Goal: Information Seeking & Learning: Understand process/instructions

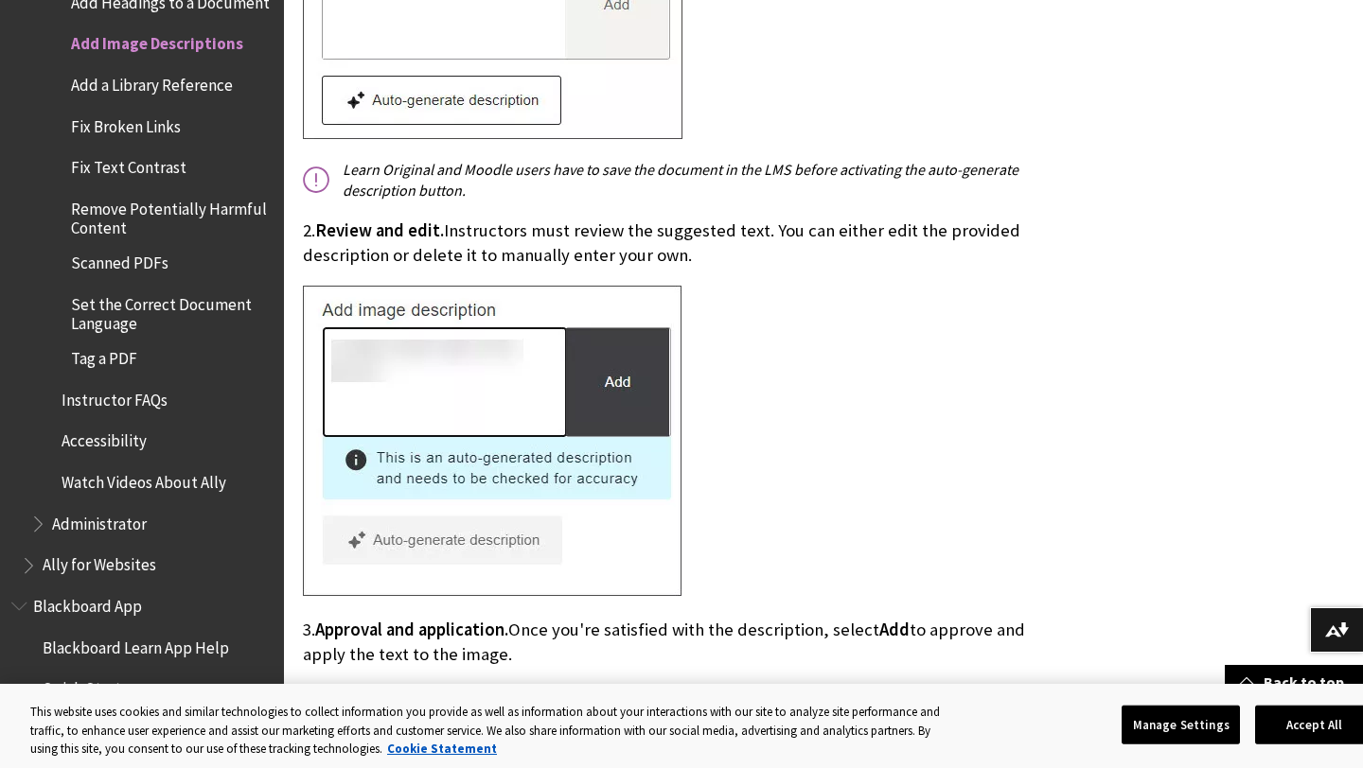
scroll to position [3129, 0]
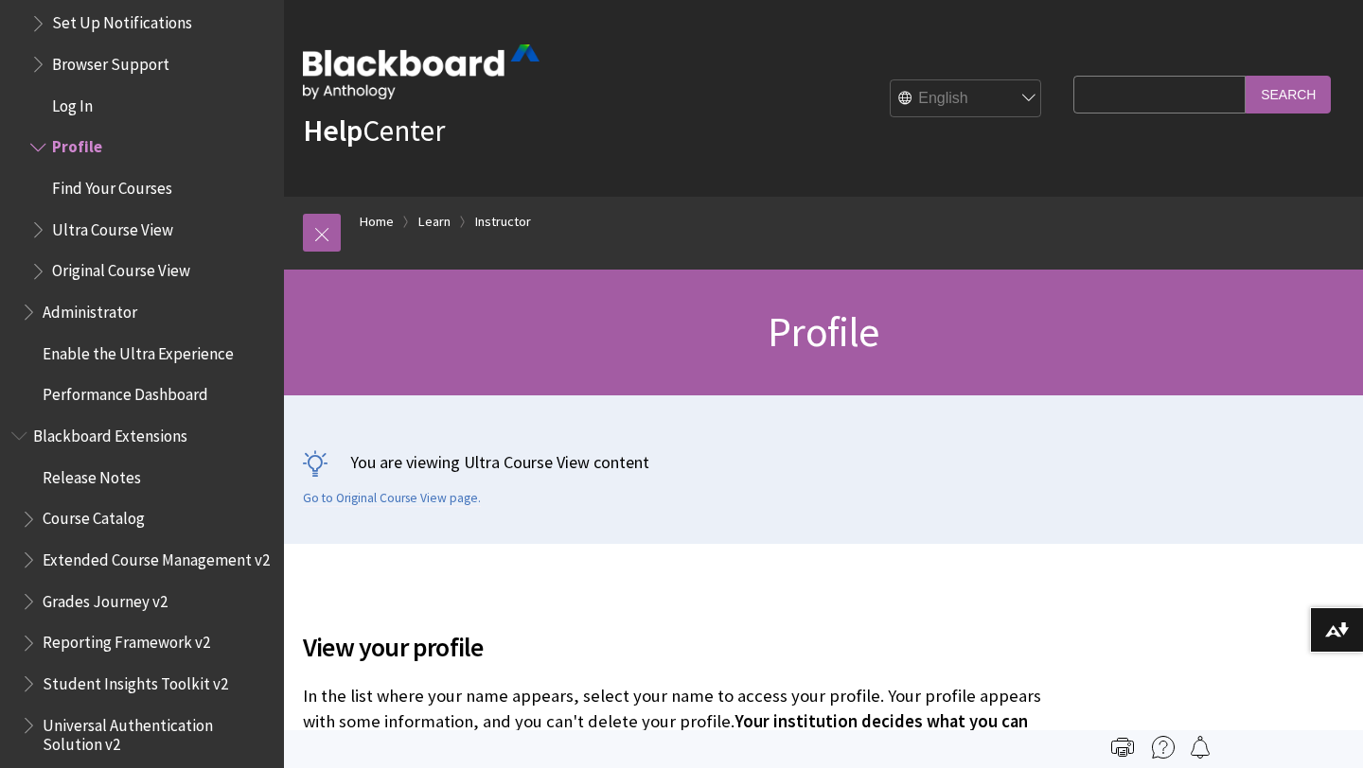
scroll to position [2052, 0]
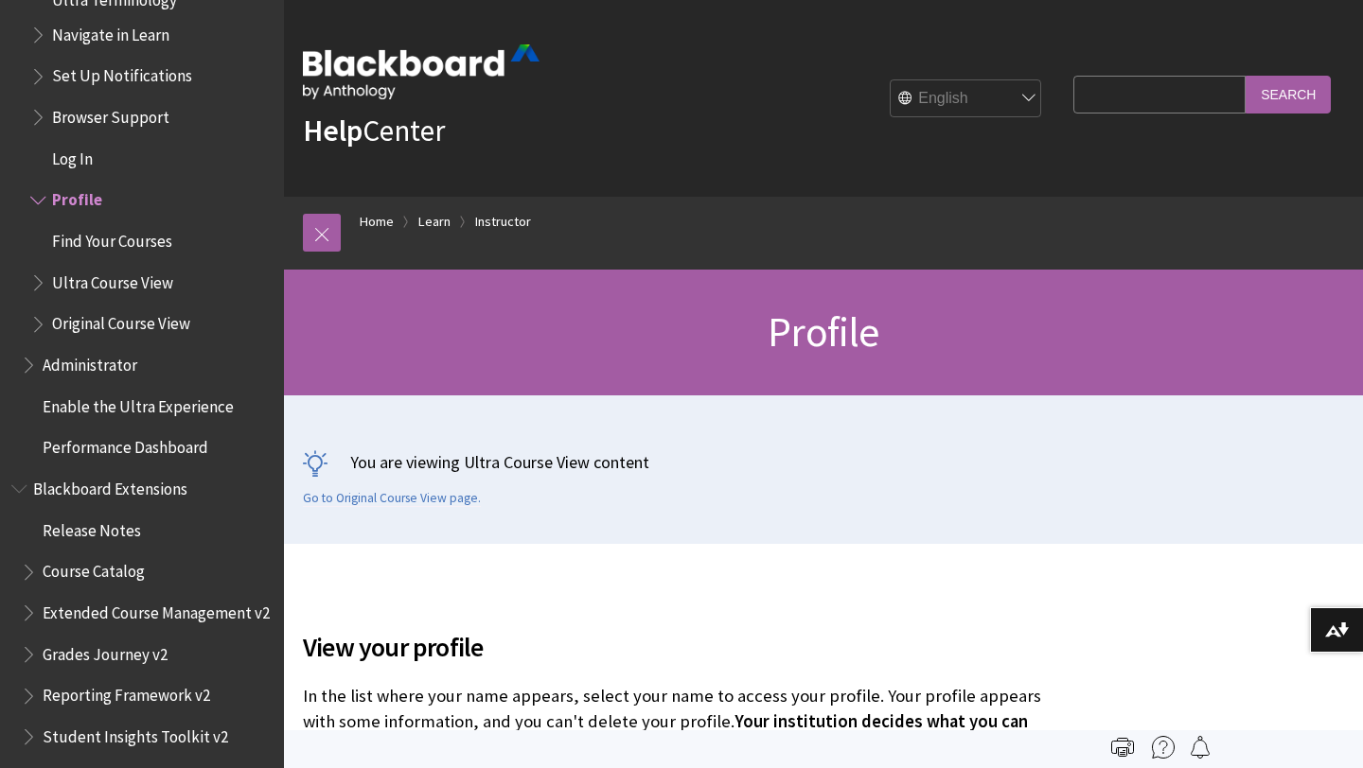
click at [42, 201] on span "Book outline for Blackboard Learn Help" at bounding box center [40, 197] width 20 height 24
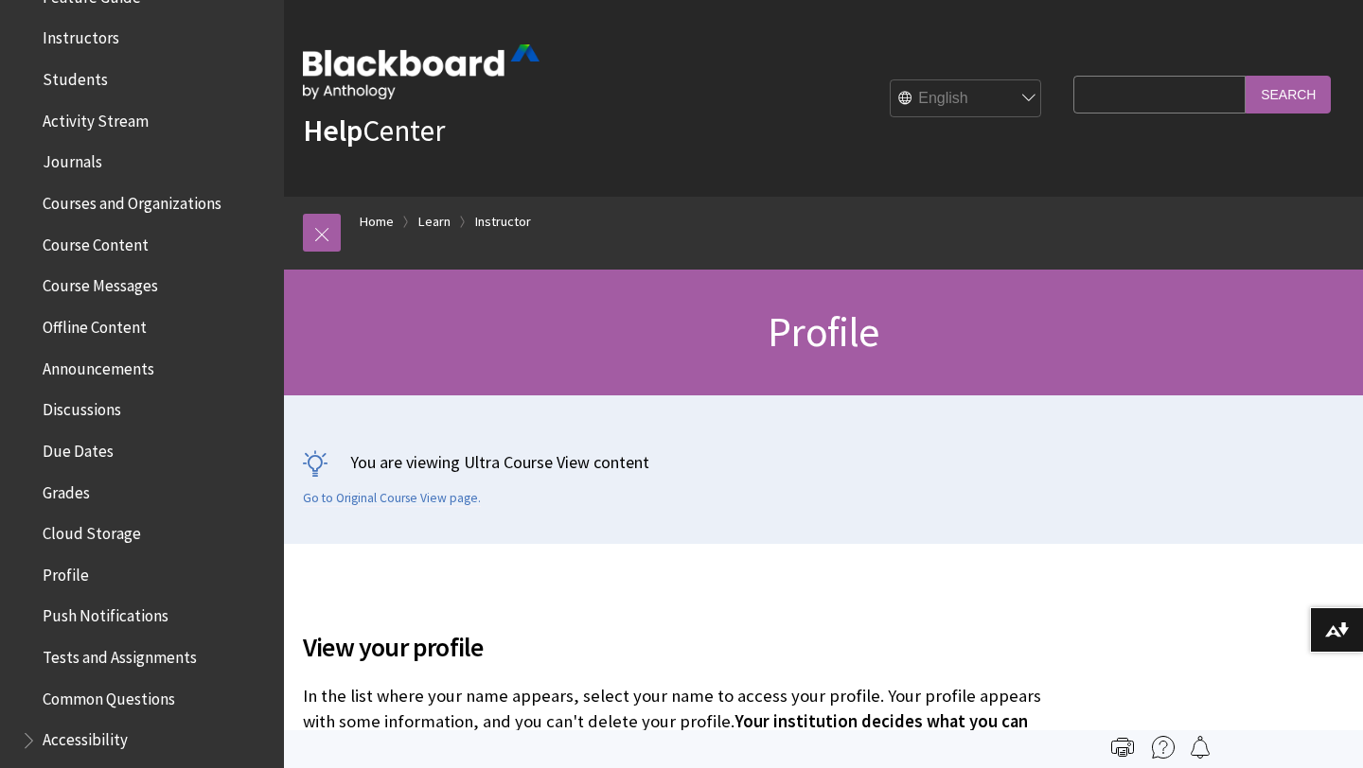
scroll to position [414, 0]
click at [354, 495] on link "Go to Original Course View page." at bounding box center [392, 498] width 178 height 17
